Goal: Task Accomplishment & Management: Manage account settings

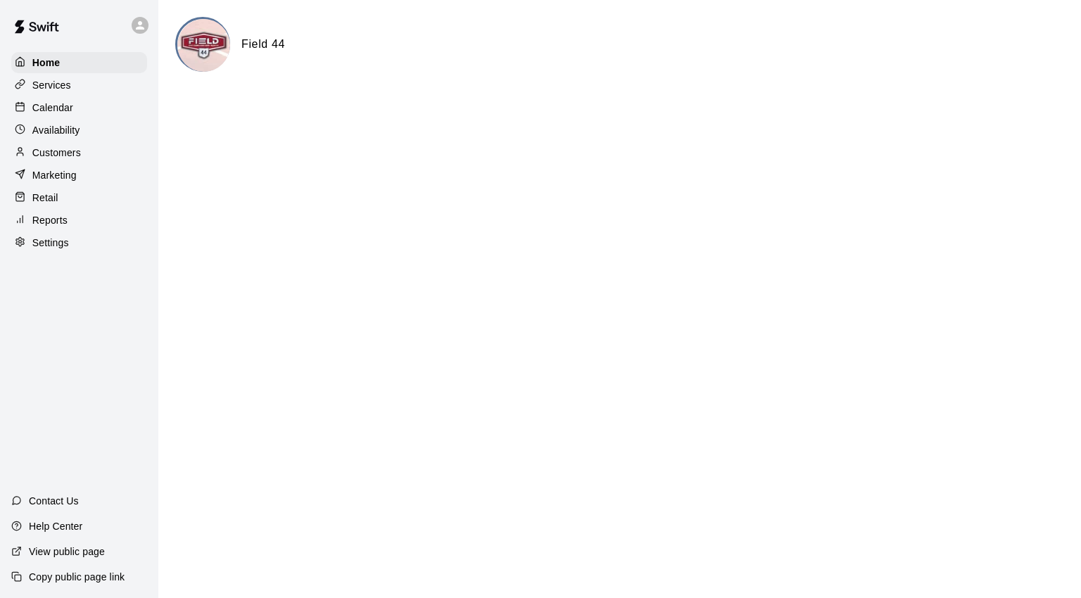
click at [68, 113] on p "Calendar" at bounding box center [52, 108] width 41 height 14
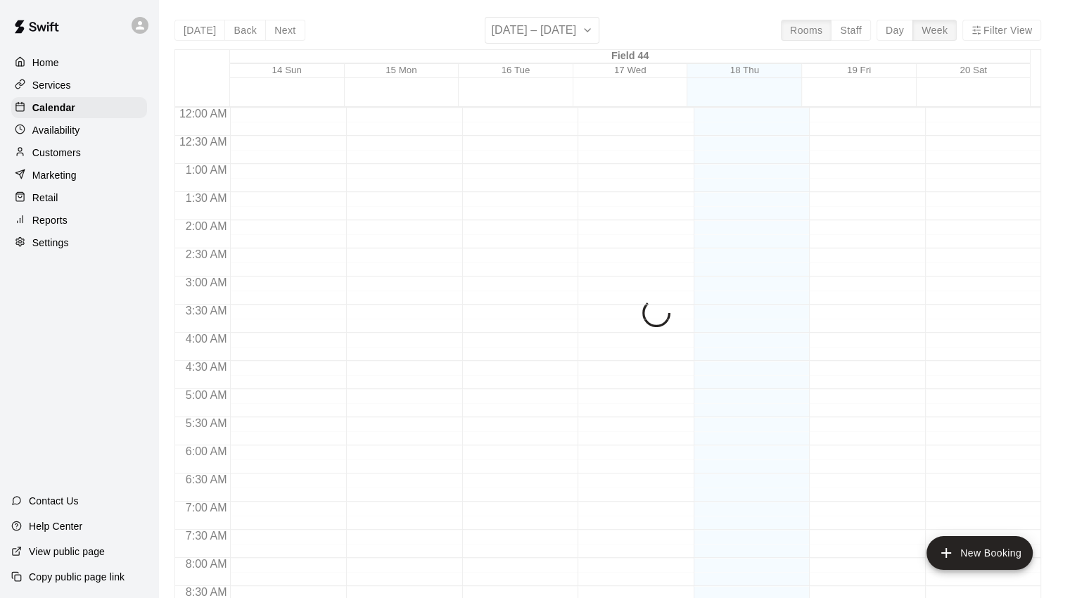
scroll to position [787, 0]
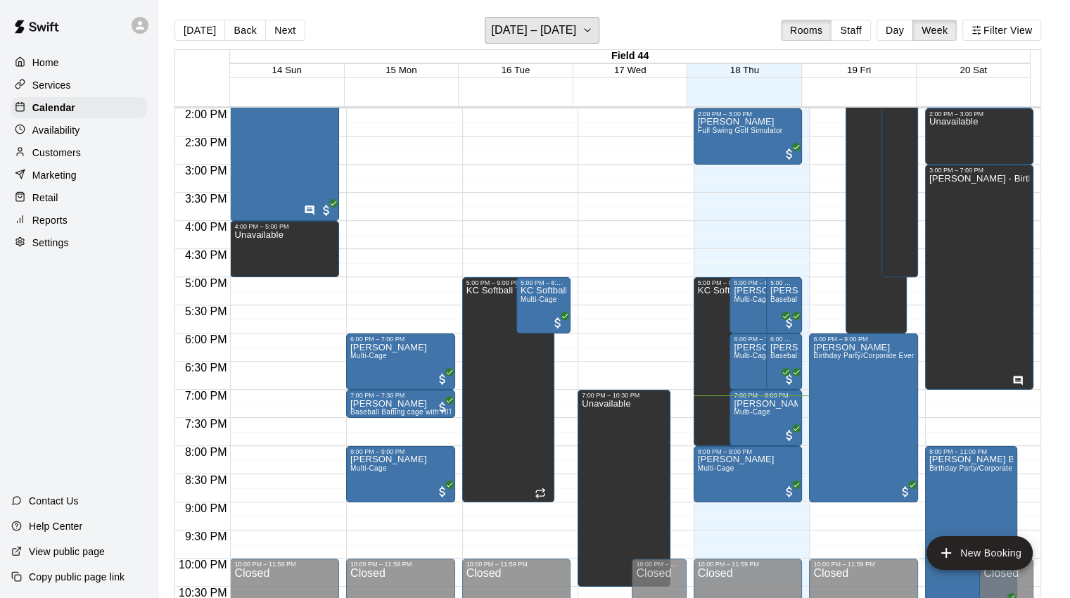
click at [599, 25] on button "[DATE] – [DATE]" at bounding box center [542, 30] width 115 height 27
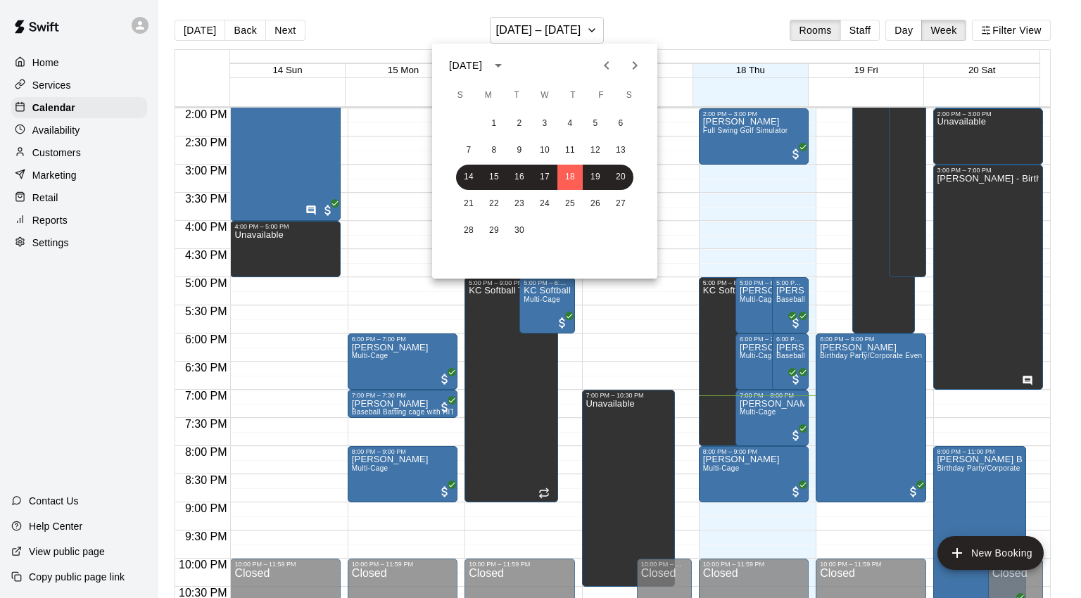
click at [635, 71] on icon "Next month" at bounding box center [634, 65] width 17 height 17
click at [623, 150] on button "11" at bounding box center [620, 150] width 25 height 25
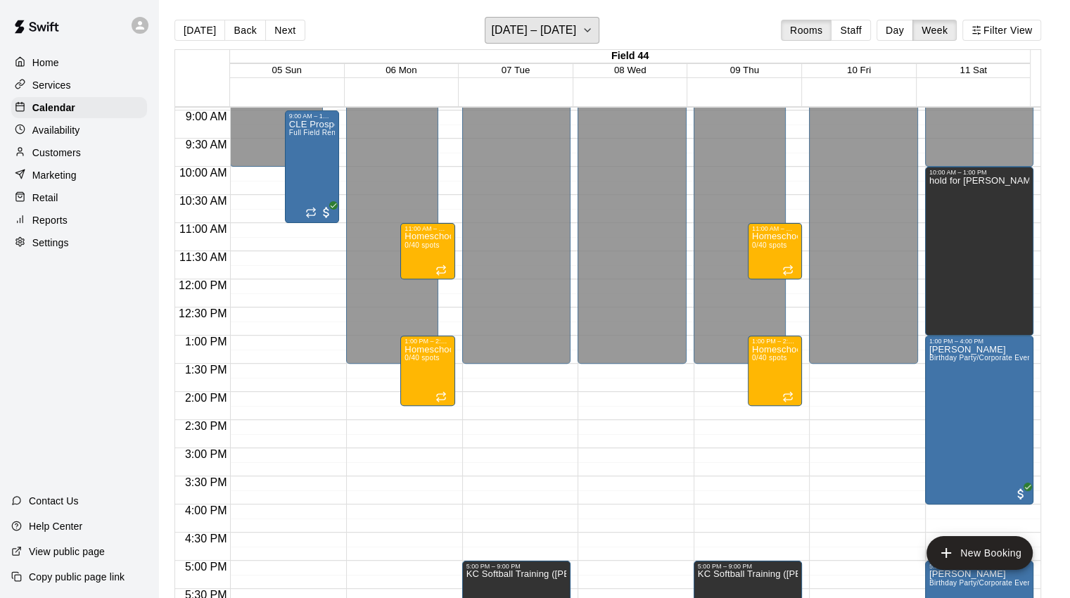
scroll to position [506, 0]
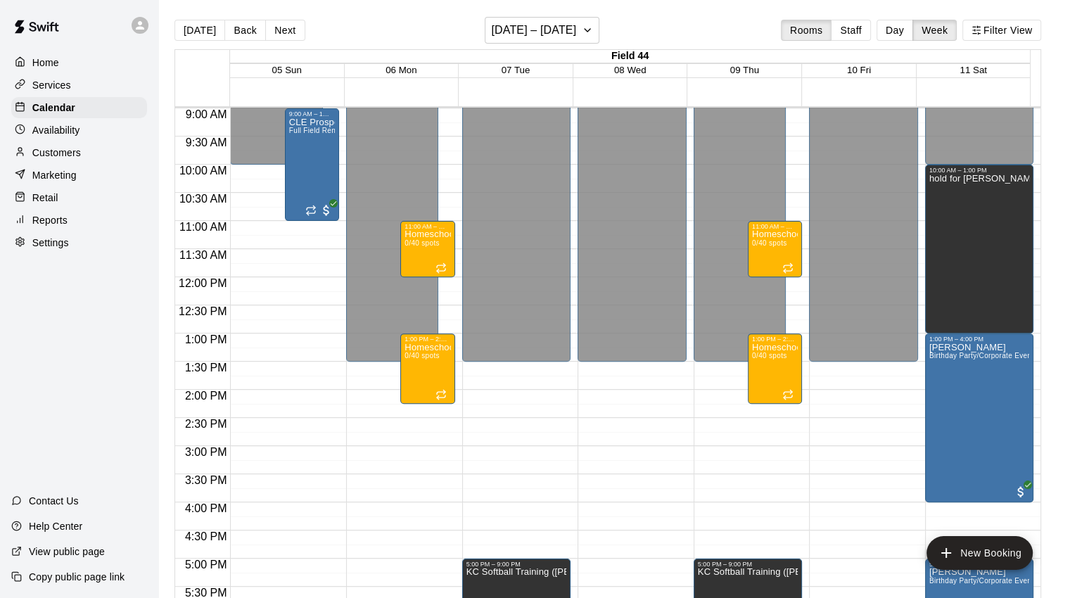
click at [906, 29] on button "Day" at bounding box center [895, 30] width 37 height 21
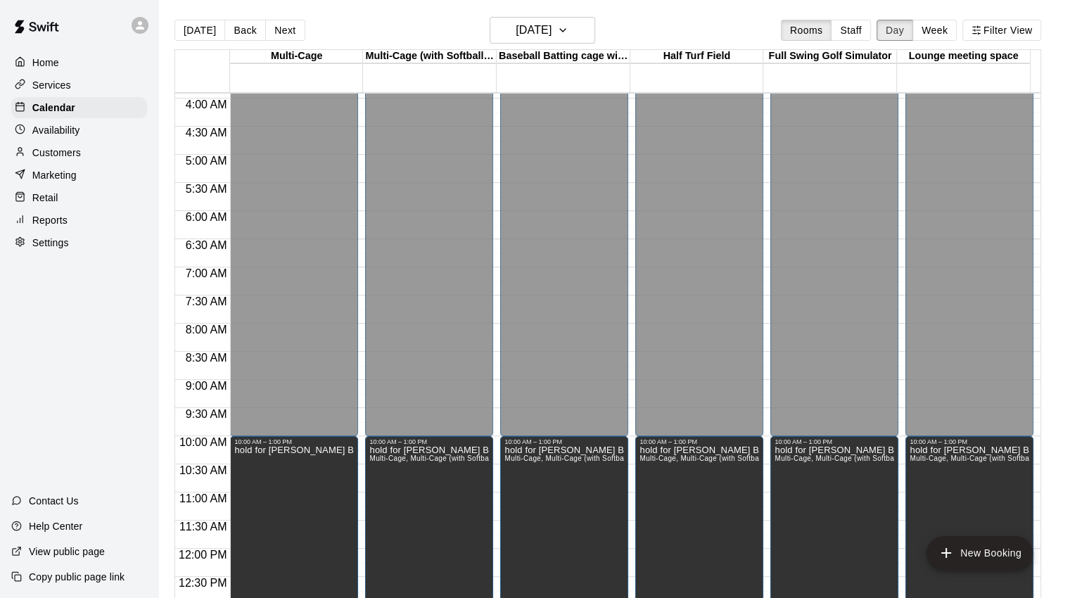
scroll to position [281, 0]
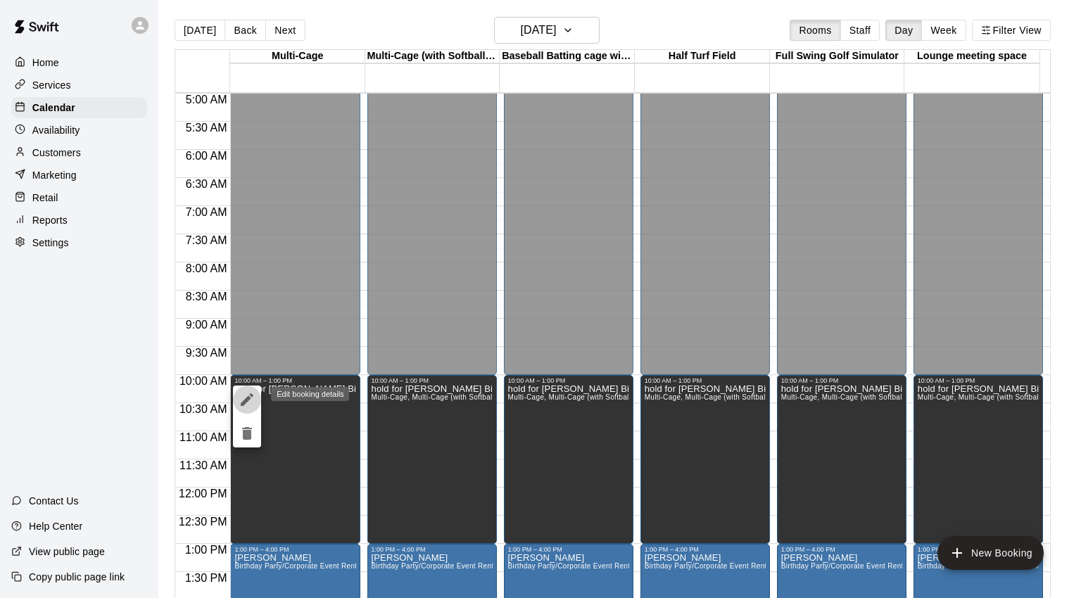
click at [246, 392] on icon "edit" at bounding box center [247, 399] width 17 height 17
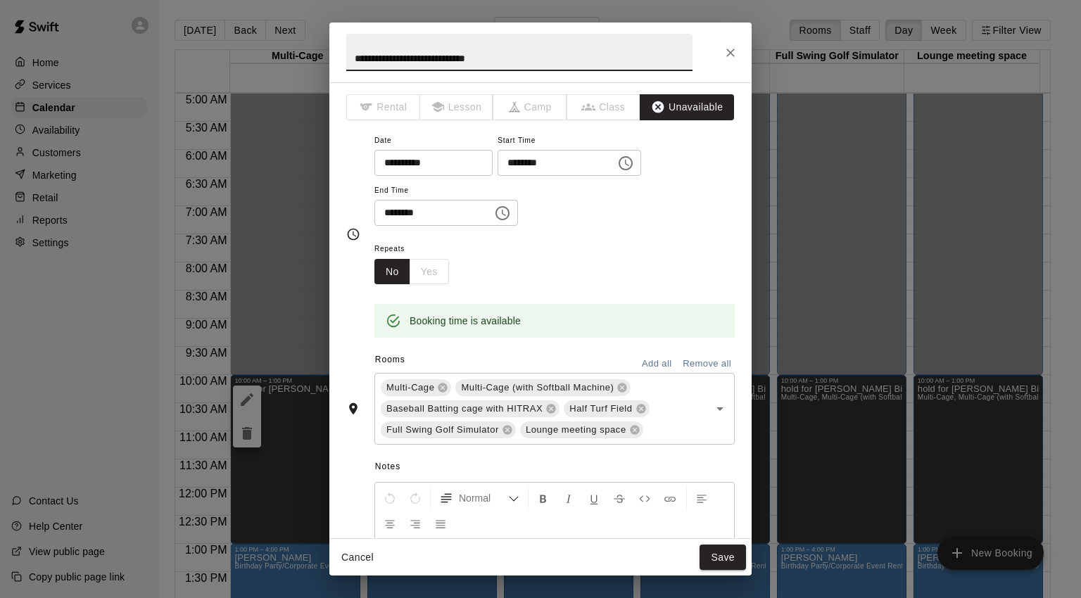
click at [732, 49] on icon "Close" at bounding box center [730, 53] width 14 height 14
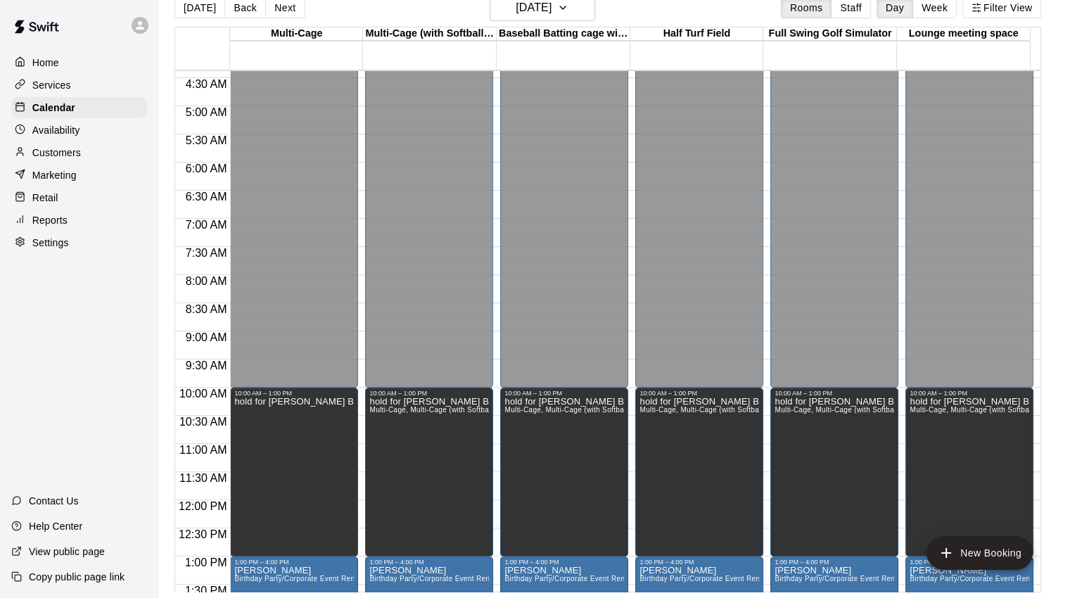
scroll to position [211, 0]
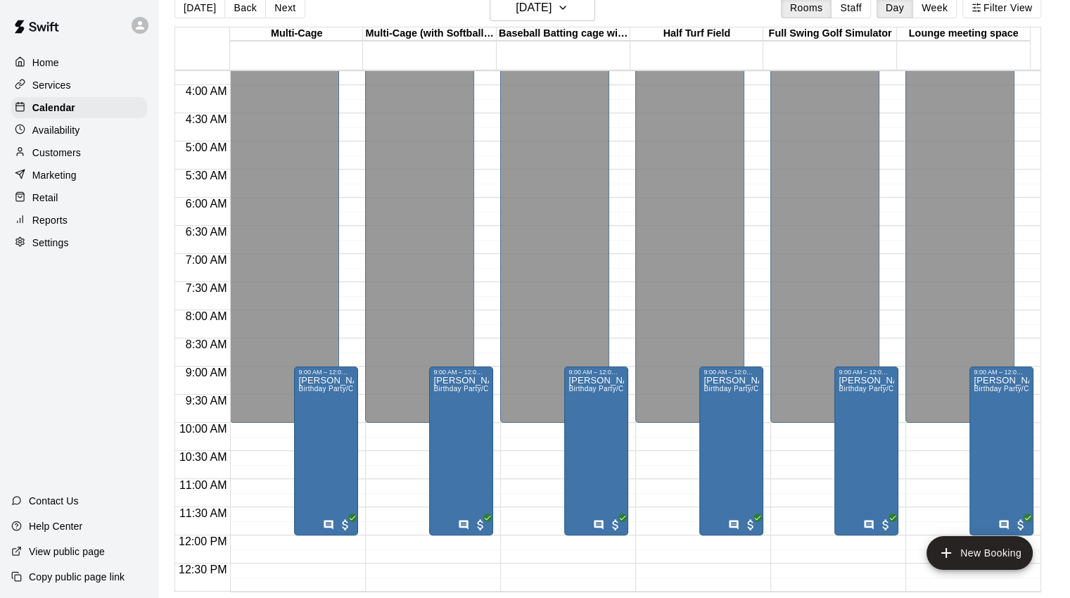
click at [22, 358] on div "Home Services Calendar Availability Customers Marketing Retail Reports Settings…" at bounding box center [79, 299] width 158 height 598
